Goal: Task Accomplishment & Management: Complete application form

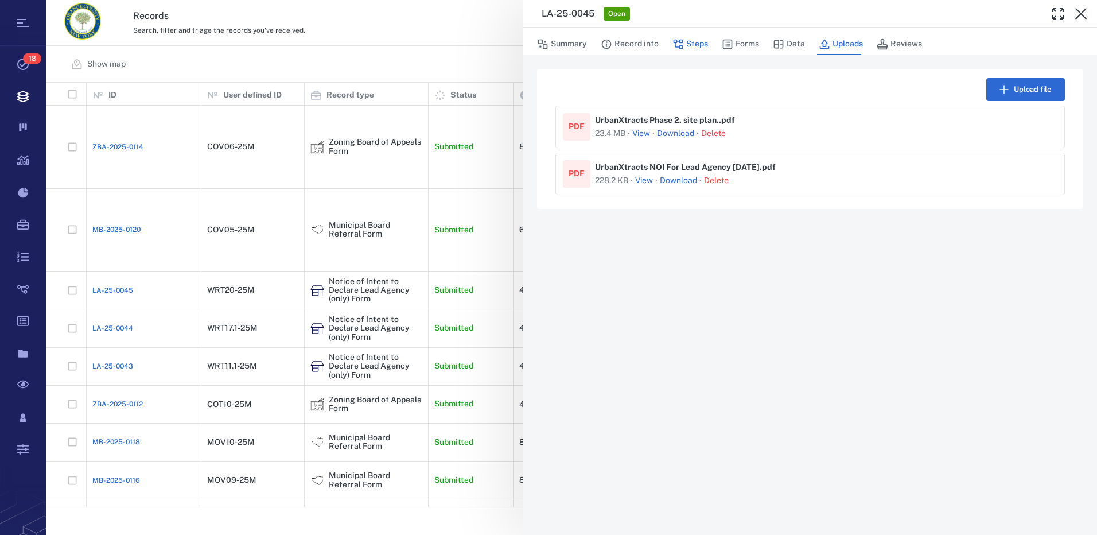
click at [693, 44] on button "Steps" at bounding box center [690, 44] width 36 height 22
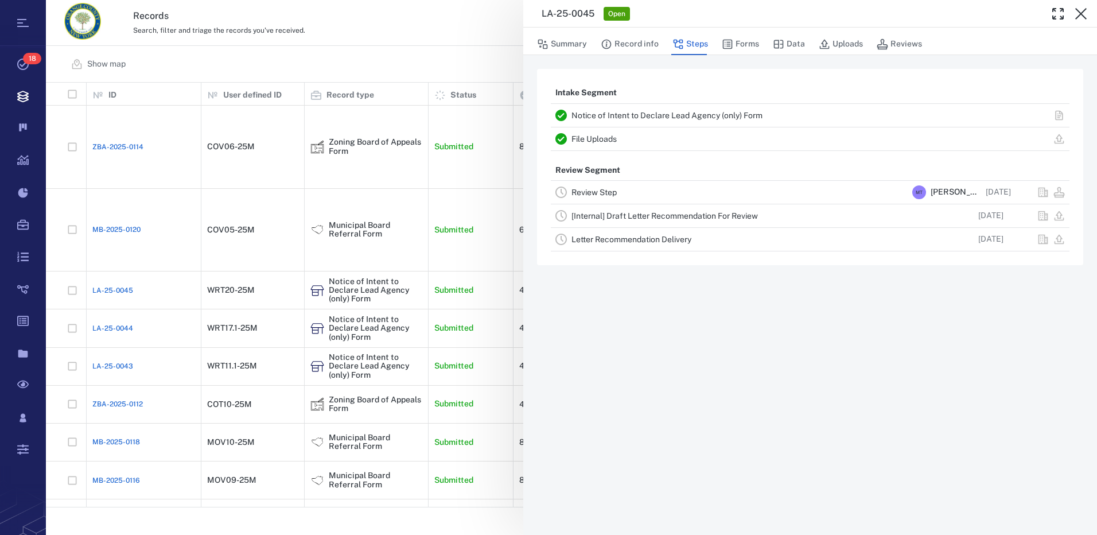
click at [594, 192] on link "Review Step" at bounding box center [593, 192] width 45 height 9
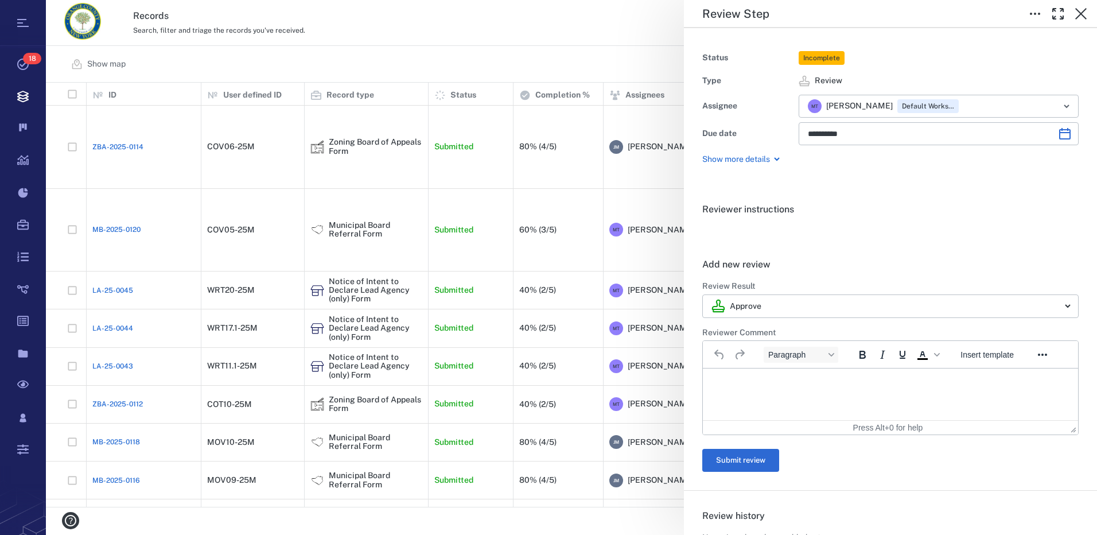
click at [755, 382] on p "Rich Text Area. Press ALT-0 for help." at bounding box center [891, 383] width 356 height 10
click at [748, 456] on button "Submit review" at bounding box center [740, 460] width 77 height 23
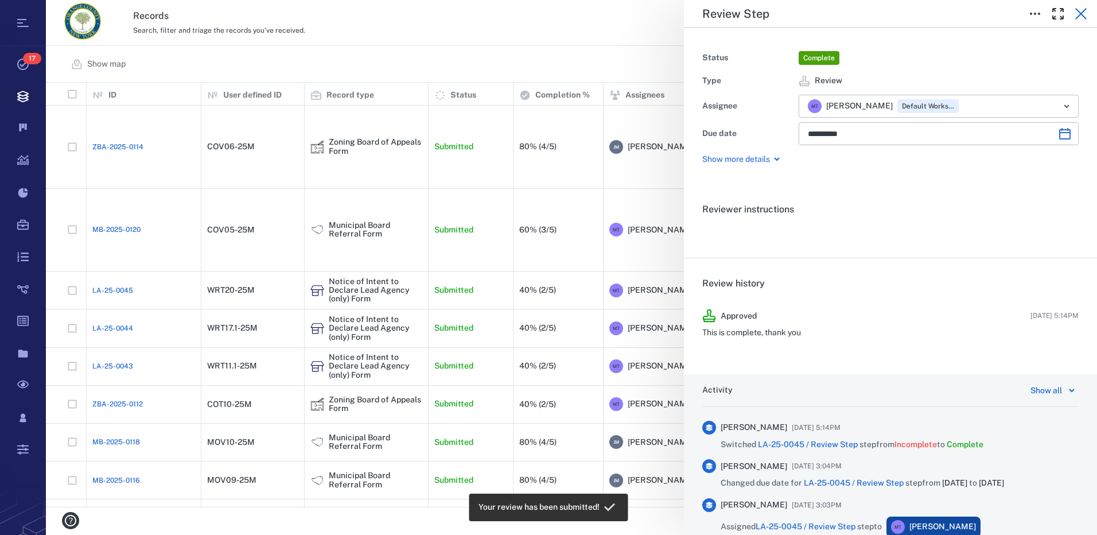
click at [1076, 12] on icon "button" at bounding box center [1081, 14] width 14 height 14
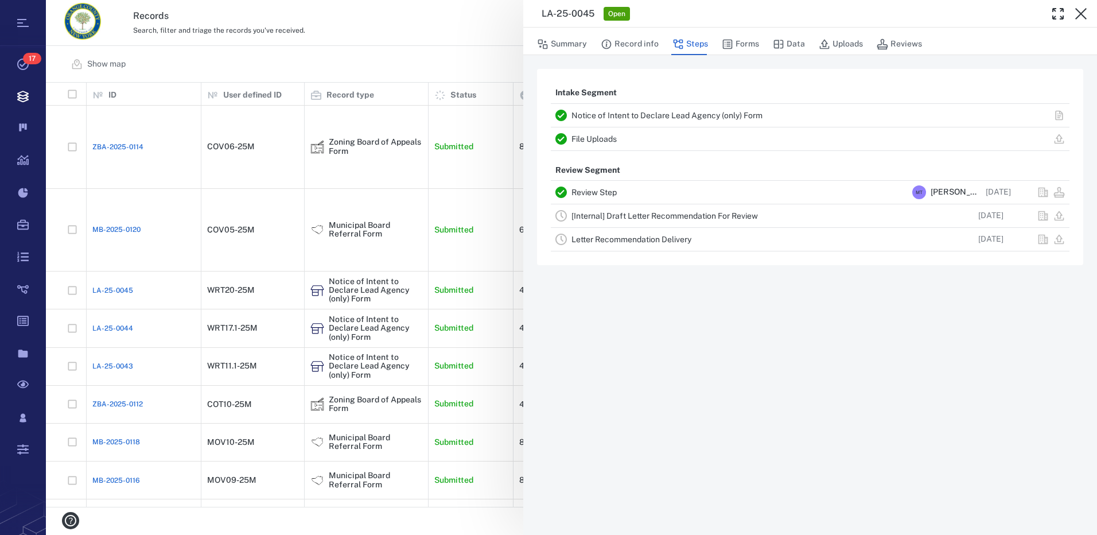
click at [653, 218] on link "[Internal] Draft Letter Recommendation For Review" at bounding box center [664, 215] width 186 height 9
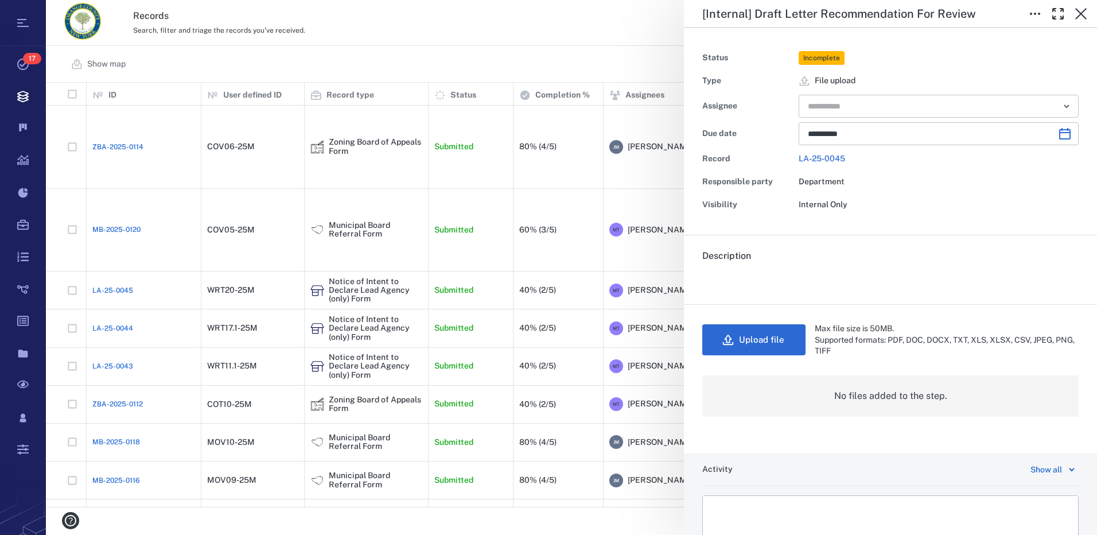
click at [1060, 103] on icon "Open" at bounding box center [1067, 106] width 14 height 14
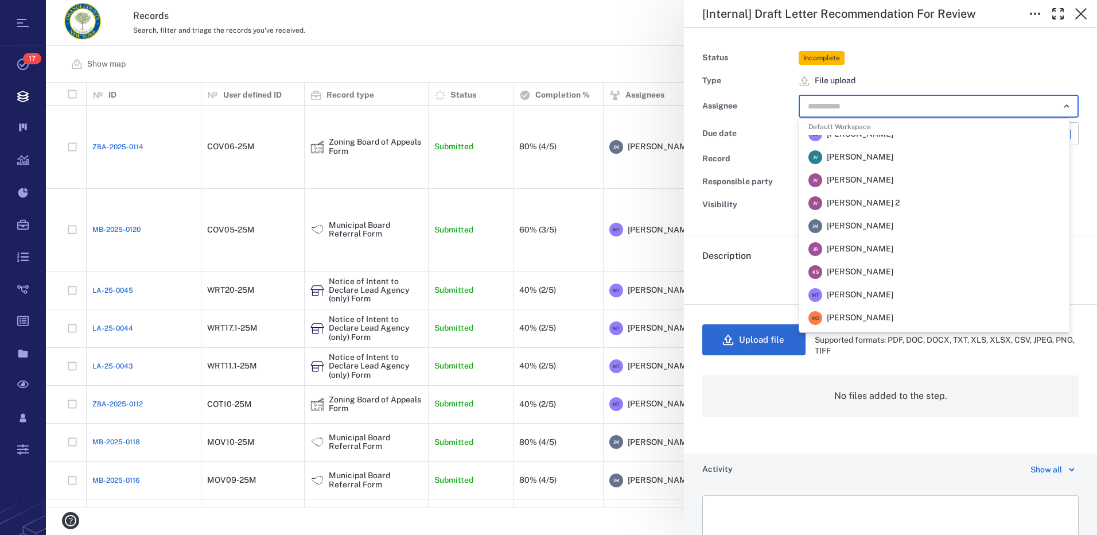
scroll to position [230, 0]
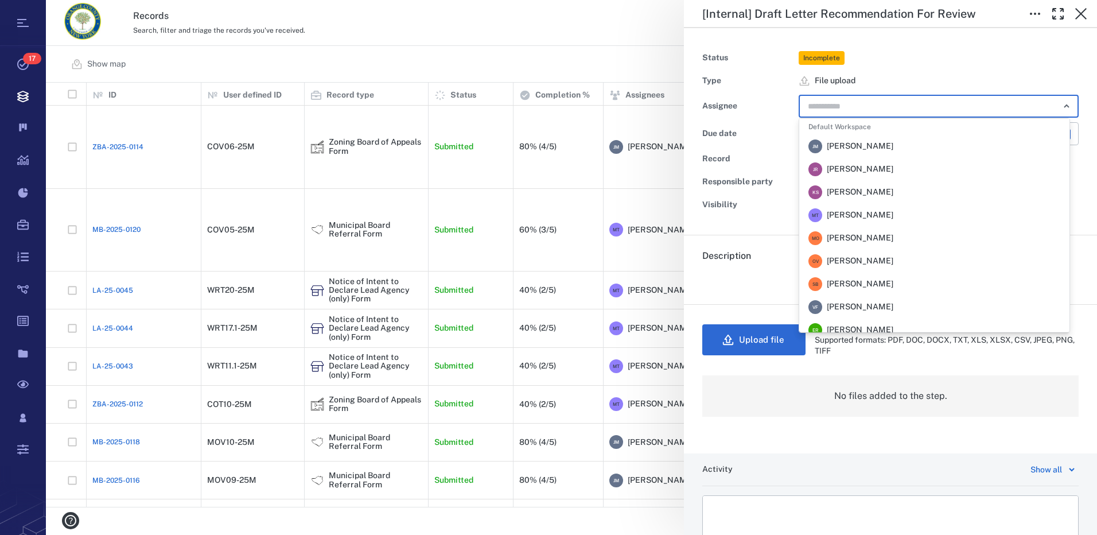
click at [868, 144] on span "[PERSON_NAME]" at bounding box center [860, 146] width 67 height 11
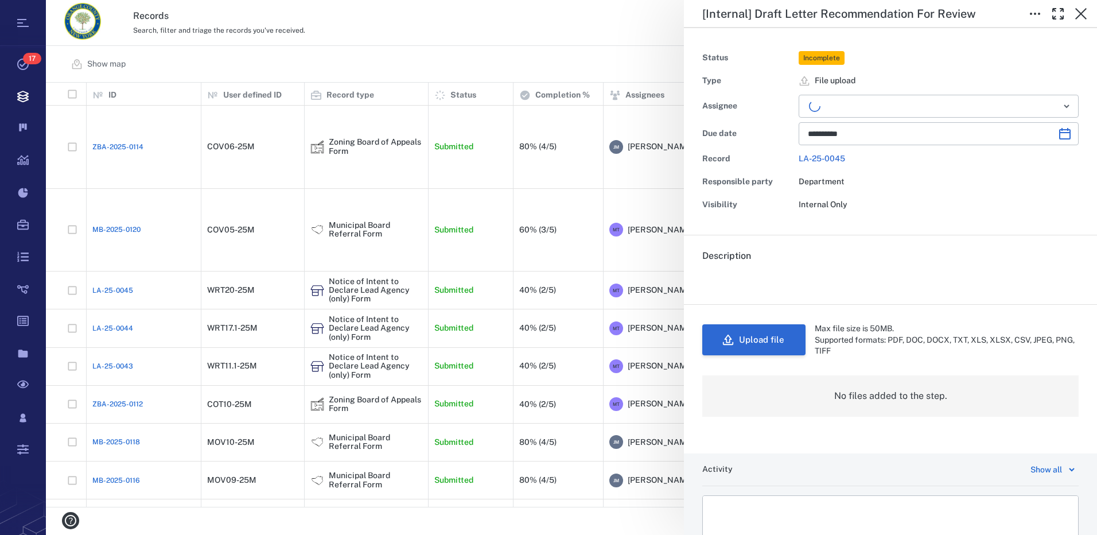
click at [783, 344] on button "Upload file" at bounding box center [753, 339] width 103 height 31
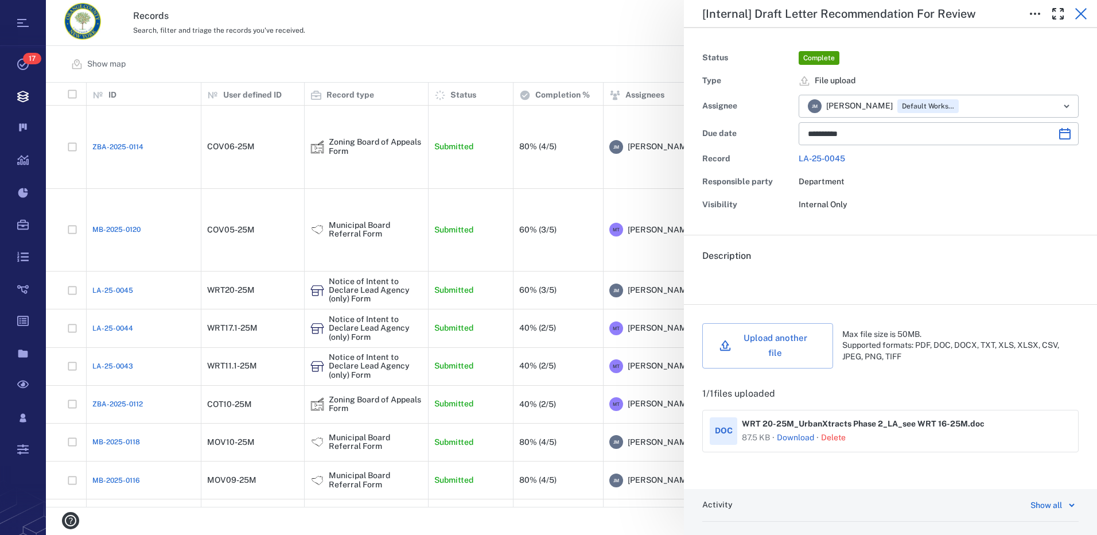
click at [1082, 14] on icon "button" at bounding box center [1080, 13] width 11 height 11
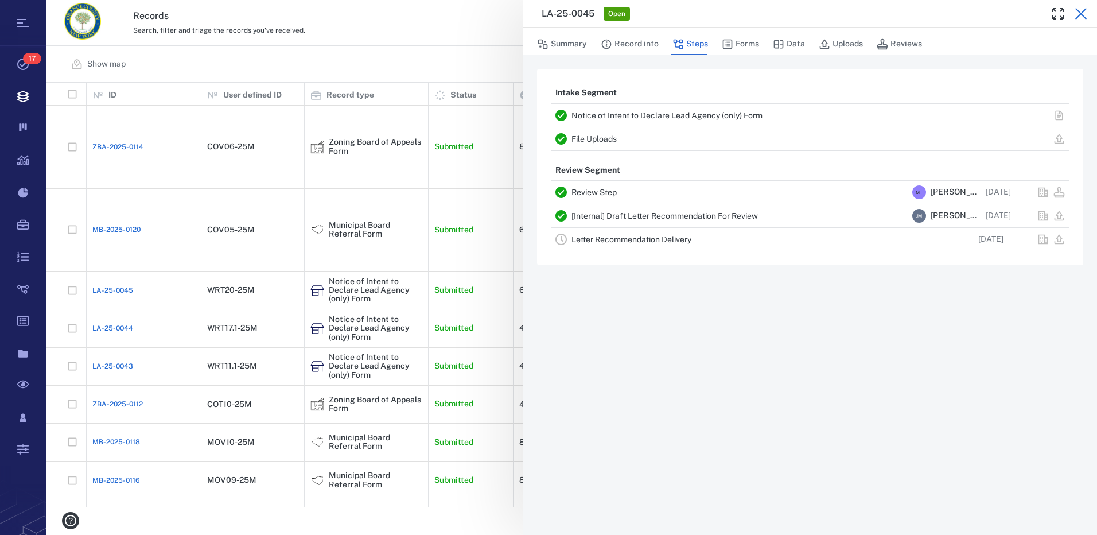
click at [1084, 15] on icon "button" at bounding box center [1081, 14] width 14 height 14
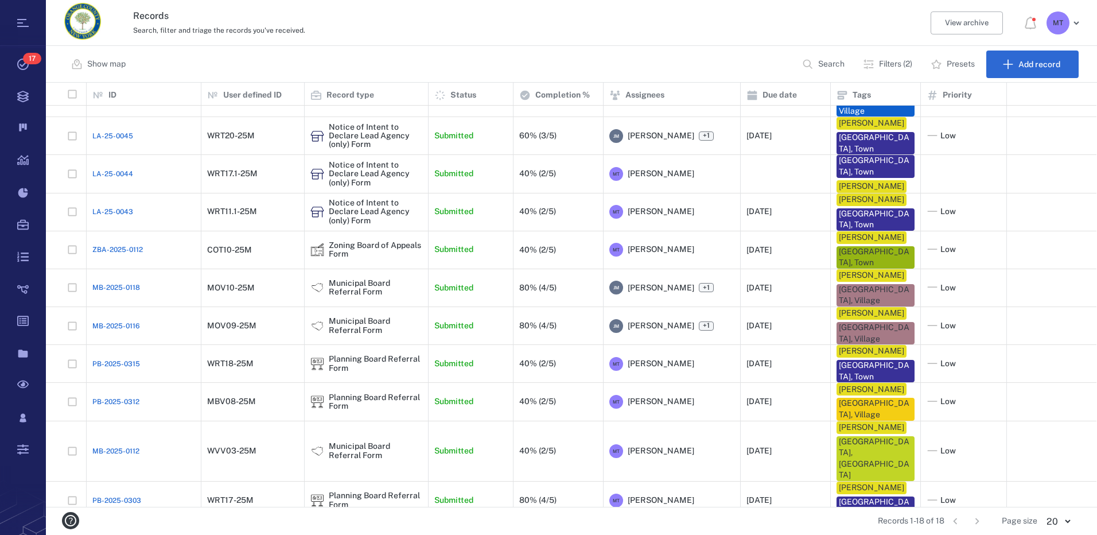
scroll to position [57, 0]
